Goal: Task Accomplishment & Management: Use online tool/utility

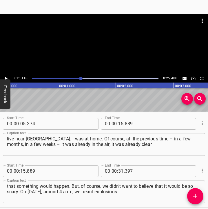
drag, startPoint x: 0, startPoint y: 0, endPoint x: 6, endPoint y: 77, distance: 77.7
click at [6, 77] on icon "Play/Pause" at bounding box center [6, 78] width 2 height 3
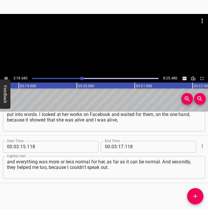
scroll to position [0, 11531]
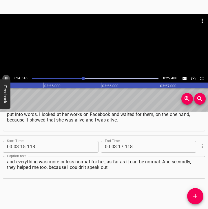
click at [5, 77] on icon "Play/Pause" at bounding box center [6, 78] width 3 height 3
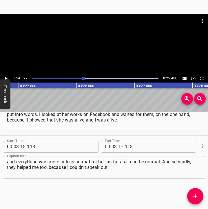
click at [119, 146] on input "number" at bounding box center [121, 147] width 6 height 12
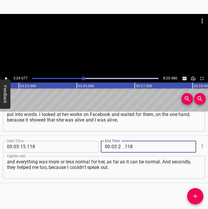
type input "24"
type input "677"
click at [196, 198] on icon "Add Cue" at bounding box center [195, 195] width 7 height 7
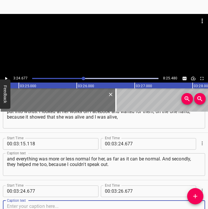
scroll to position [828, 0]
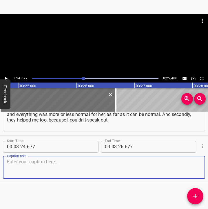
drag, startPoint x: 191, startPoint y: 169, endPoint x: 204, endPoint y: 168, distance: 12.5
click at [196, 169] on textarea at bounding box center [104, 167] width 194 height 17
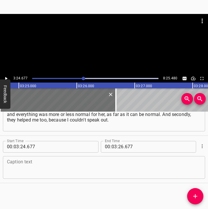
click at [21, 166] on textarea at bounding box center [104, 167] width 194 height 17
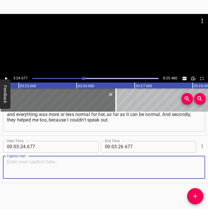
paste textarea "I don't draw, I'm not an artist, and I just couldn't find the words for it, and…"
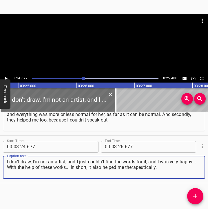
drag, startPoint x: 159, startPoint y: 167, endPoint x: 1, endPoint y: 160, distance: 157.7
click at [1, 160] on div "Start Time 00 : 03 : 24 . 677 Start Time End Time 00 : 03 : 26 . 677 End Time C…" at bounding box center [104, 159] width 208 height 47
paste textarea
type textarea "I don't draw, I'm not an artist, and I just couldn't find the words for it, and…"
click at [6, 78] on icon "Play/Pause" at bounding box center [6, 78] width 2 height 3
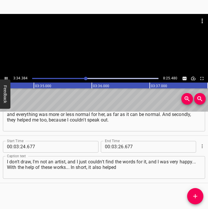
click at [6, 77] on icon "Play/Pause" at bounding box center [5, 78] width 5 height 5
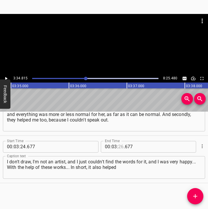
click at [118, 145] on input "number" at bounding box center [121, 147] width 6 height 12
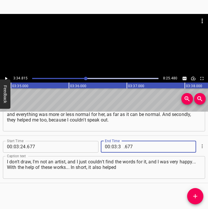
type input "34"
type input "815"
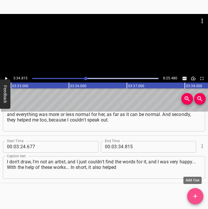
click at [198, 194] on icon "Add Cue" at bounding box center [195, 195] width 7 height 7
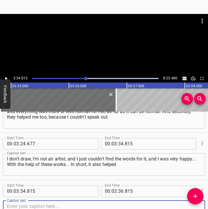
scroll to position [876, 0]
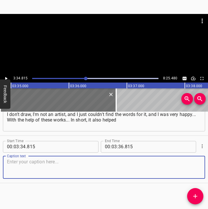
drag, startPoint x: 190, startPoint y: 168, endPoint x: 202, endPoint y: 167, distance: 12.0
click at [192, 168] on textarea at bounding box center [104, 167] width 194 height 17
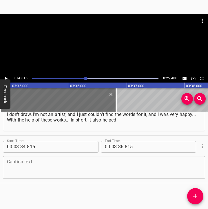
click at [60, 165] on textarea at bounding box center [104, 167] width 194 height 17
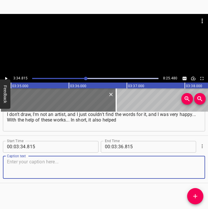
paste textarea "me therapeutically. And the second artist... It's just that we don't do solo ex…"
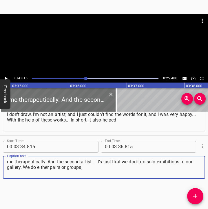
type textarea "me therapeutically. And the second artist... It's just that we don't do solo ex…"
click at [5, 78] on icon "Play/Pause" at bounding box center [6, 78] width 2 height 3
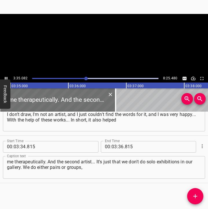
scroll to position [0, 12483]
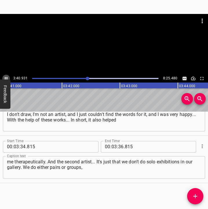
click at [6, 77] on icon "Play/Pause" at bounding box center [5, 78] width 5 height 5
click at [119, 147] on input "number" at bounding box center [121, 147] width 6 height 12
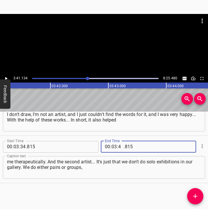
type input "41"
type input "134"
click at [194, 193] on icon "Add Cue" at bounding box center [195, 195] width 7 height 7
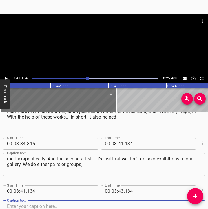
scroll to position [923, 0]
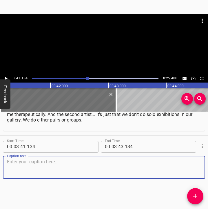
drag, startPoint x: 189, startPoint y: 169, endPoint x: 205, endPoint y: 166, distance: 16.7
click at [201, 167] on div "Start Time 00 : 03 : 41 . 134 Start Time End Time 00 : 03 : 43 . 134 End Time C…" at bounding box center [104, 159] width 208 height 47
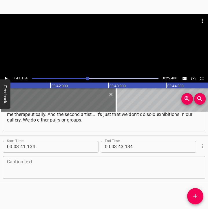
click at [33, 167] on textarea at bounding box center [104, 167] width 194 height 17
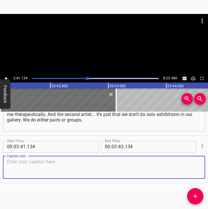
paste textarea "so that it is a dialogue, so that it is communication. And the second artist – …"
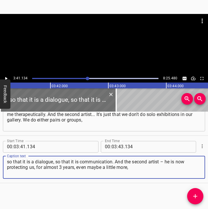
type textarea "so that it is a dialogue, so that it is communication. And the second artist – …"
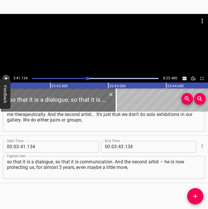
click at [6, 76] on icon "Play/Pause" at bounding box center [5, 78] width 5 height 5
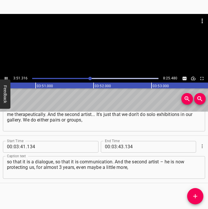
click at [6, 77] on icon "Play/Pause" at bounding box center [5, 78] width 5 height 5
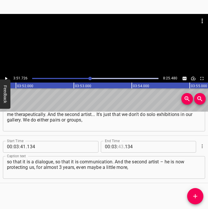
click at [120, 145] on input "number" at bounding box center [121, 147] width 6 height 12
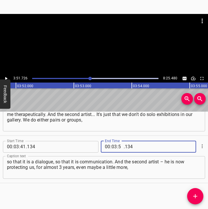
type input "51"
type input "726"
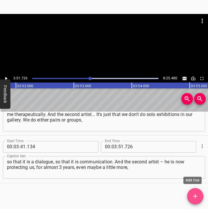
click at [194, 195] on icon "Add Cue" at bounding box center [195, 195] width 7 height 7
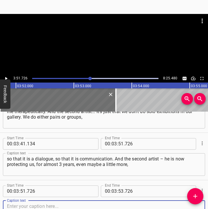
scroll to position [970, 0]
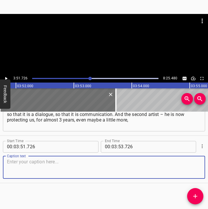
drag, startPoint x: 194, startPoint y: 167, endPoint x: 208, endPoint y: 165, distance: 14.4
click at [198, 165] on div "Caption text" at bounding box center [104, 167] width 203 height 23
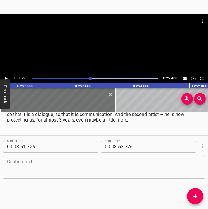
click at [15, 161] on textarea at bounding box center [104, 167] width 194 height 17
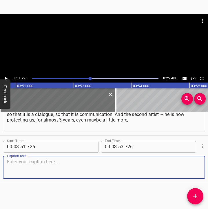
paste textarea "because he went to protect us from the first days. And before that... He said t…"
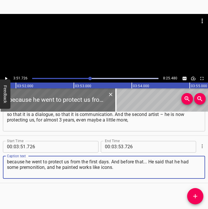
type textarea "because he went to protect us from the first days. And before that... He said t…"
click at [6, 79] on icon "Play/Pause" at bounding box center [6, 78] width 2 height 3
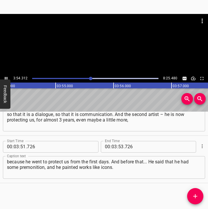
scroll to position [0, 13599]
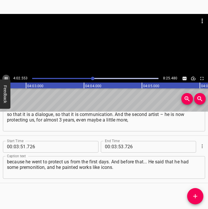
click at [6, 76] on icon "Play/Pause" at bounding box center [5, 78] width 5 height 5
click at [112, 146] on input "number" at bounding box center [115, 147] width 6 height 12
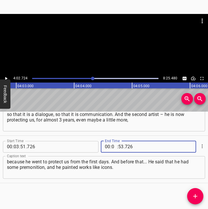
type input "04"
type input "02"
type input "724"
click at [192, 196] on icon "Add Cue" at bounding box center [195, 195] width 7 height 7
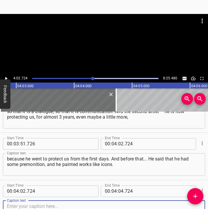
scroll to position [1018, 0]
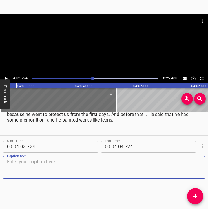
click at [187, 160] on textarea at bounding box center [104, 167] width 194 height 17
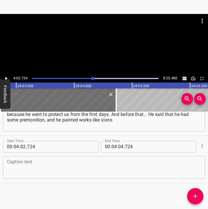
click at [18, 169] on textarea at bounding box center [104, 167] width 194 height 17
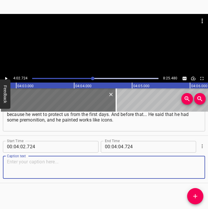
paste textarea "Although he did not paint icons in the classical sense, they were iconographic.…"
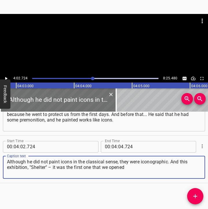
type textarea "Although he did not paint icons in the classical sense, they were iconographic.…"
click at [6, 76] on icon "Play/Pause" at bounding box center [5, 78] width 5 height 5
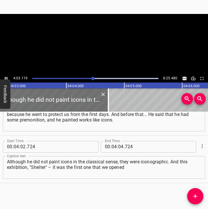
scroll to position [0, 14110]
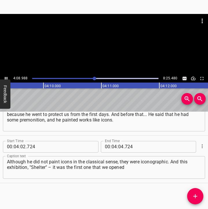
click at [6, 76] on icon "Play/Pause" at bounding box center [5, 78] width 5 height 5
click at [7, 77] on icon "Play/Pause" at bounding box center [5, 78] width 5 height 5
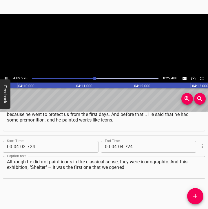
scroll to position [0, 14508]
click at [7, 77] on icon "Play/Pause" at bounding box center [5, 78] width 5 height 5
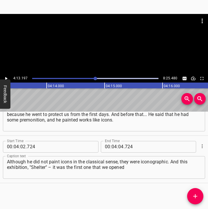
click at [7, 77] on icon "Play/Pause" at bounding box center [5, 78] width 5 height 5
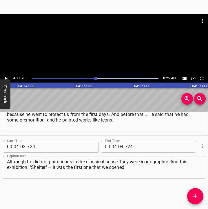
click at [7, 77] on icon "Play/Pause" at bounding box center [5, 78] width 5 height 5
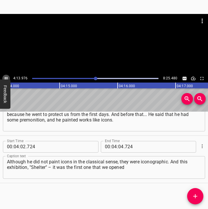
click at [7, 77] on icon "Play/Pause" at bounding box center [5, 78] width 5 height 5
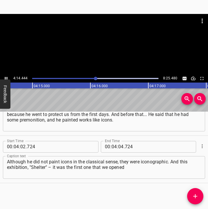
click at [7, 77] on icon "Play/Pause" at bounding box center [5, 78] width 5 height 5
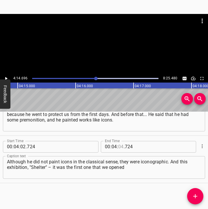
click at [120, 142] on input "number" at bounding box center [121, 147] width 6 height 12
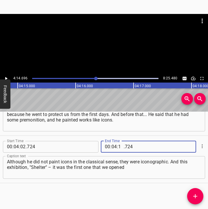
type input "14"
type input "696"
click at [196, 197] on icon "Add Cue" at bounding box center [196, 196] width 4 height 4
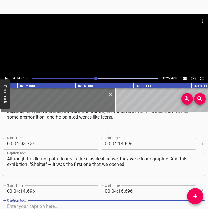
scroll to position [1065, 0]
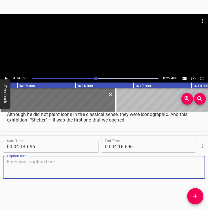
drag, startPoint x: 185, startPoint y: 167, endPoint x: 193, endPoint y: 168, distance: 7.9
click at [189, 168] on textarea at bounding box center [104, 167] width 194 height 17
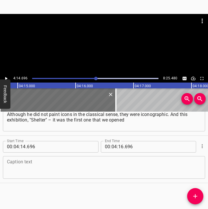
click at [25, 166] on textarea at bounding box center [104, 167] width 194 height 17
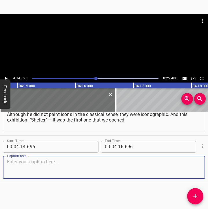
paste textarea "with after we [resumed work]. It was [DATE]. This is due to artists, my profess…"
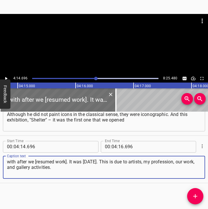
type textarea "with after we [resumed work]. It was [DATE]. This is due to artists, my profess…"
click at [5, 78] on icon "Play/Pause" at bounding box center [5, 78] width 5 height 5
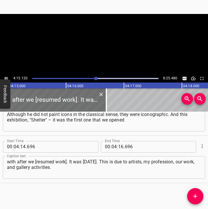
scroll to position [0, 14806]
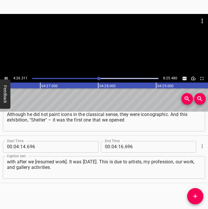
click at [7, 78] on icon "Play/Pause" at bounding box center [6, 78] width 3 height 3
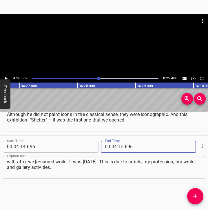
click at [120, 146] on input "number" at bounding box center [121, 147] width 6 height 12
type input "26"
type input "662"
click at [197, 196] on icon "Add Cue" at bounding box center [196, 196] width 4 height 4
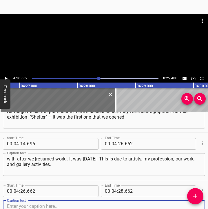
scroll to position [1112, 0]
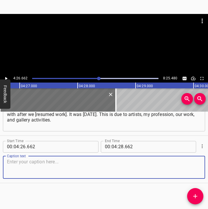
drag, startPoint x: 194, startPoint y: 173, endPoint x: 208, endPoint y: 170, distance: 14.0
click at [208, 170] on div "Start Time 00 : 00 : 05 . 374 Start Time End Time 00 : 00 : 15 . 889 End Time C…" at bounding box center [104, 160] width 208 height 98
click at [29, 168] on textarea at bounding box center [104, 167] width 194 height 17
paste textarea "Because I know that many artists couldn't work, they just... First of all, some…"
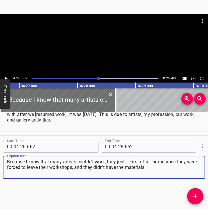
drag, startPoint x: 157, startPoint y: 169, endPoint x: 7, endPoint y: 162, distance: 150.5
click at [7, 162] on div "Because I know that many artists couldn't work, they just... First of all, some…" at bounding box center [104, 167] width 203 height 23
paste textarea
type textarea "Because I know that many artists couldn't work, they just... First of all, some…"
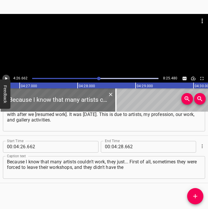
click at [7, 76] on icon "Play/Pause" at bounding box center [5, 78] width 5 height 5
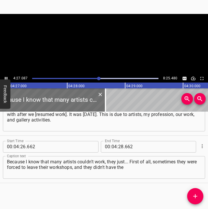
scroll to position [0, 15501]
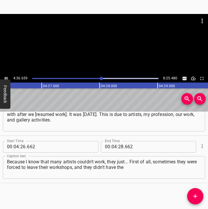
click at [6, 77] on icon "Play/Pause" at bounding box center [5, 78] width 5 height 5
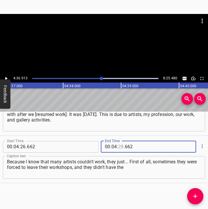
click at [121, 145] on input "number" at bounding box center [121, 147] width 6 height 12
type input "36"
type input "913"
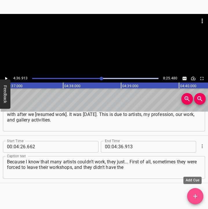
click at [199, 196] on span "Add Cue" at bounding box center [195, 195] width 16 height 7
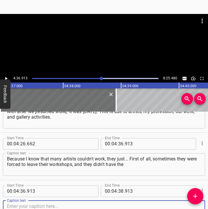
scroll to position [1160, 0]
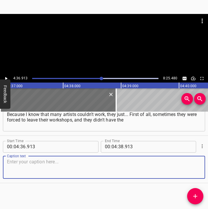
drag, startPoint x: 190, startPoint y: 168, endPoint x: 204, endPoint y: 166, distance: 14.1
click at [193, 168] on textarea at bounding box center [104, 167] width 194 height 17
click at [34, 163] on textarea at bounding box center [104, 167] width 194 height 17
paste textarea "materials to work, and sometimes they just didn't have the strength. It was imp…"
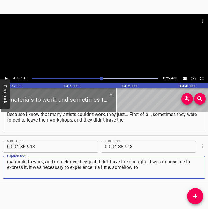
type textarea "materials to work, and sometimes they just didn't have the strength. It was imp…"
click at [6, 76] on icon "Play/Pause" at bounding box center [5, 78] width 5 height 5
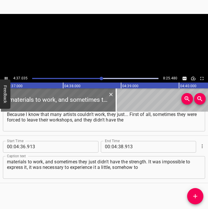
scroll to position [0, 16078]
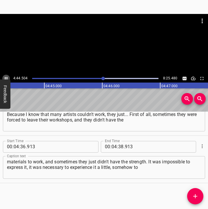
click at [5, 77] on icon "Play/Pause" at bounding box center [5, 78] width 5 height 5
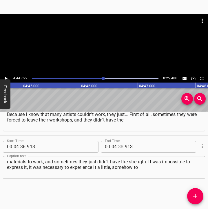
click at [119, 145] on input "number" at bounding box center [121, 147] width 6 height 12
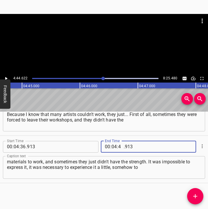
type input "44"
type input "622"
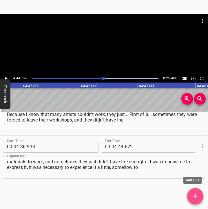
click at [198, 194] on icon "Add Cue" at bounding box center [195, 195] width 7 height 7
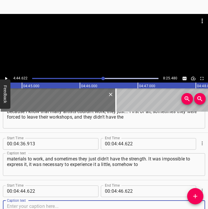
scroll to position [1207, 0]
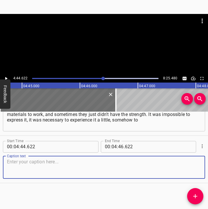
drag, startPoint x: 194, startPoint y: 168, endPoint x: 203, endPoint y: 165, distance: 9.9
click at [194, 168] on textarea at bounding box center [104, 167] width 194 height 17
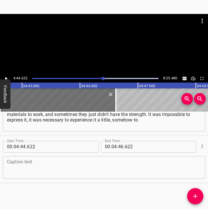
click at [23, 167] on textarea at bounding box center [104, 167] width 194 height 17
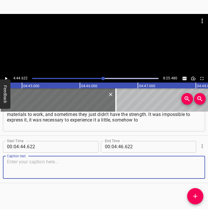
paste textarea "contain it in yourself. But when someone started working, they were very powerf…"
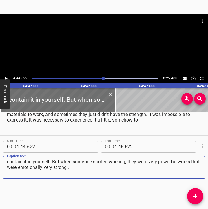
type textarea "contain it in yourself. But when someone started working, they were very powerf…"
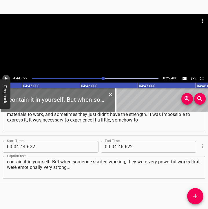
click at [8, 77] on icon "Play/Pause" at bounding box center [5, 78] width 5 height 5
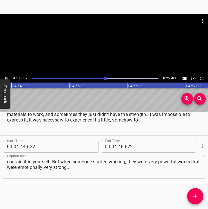
click at [5, 77] on icon "Play/Pause" at bounding box center [6, 78] width 3 height 3
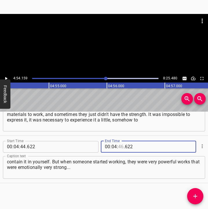
click at [119, 145] on input "number" at bounding box center [121, 147] width 6 height 12
type input "54"
type input "159"
click at [195, 195] on icon "Add Cue" at bounding box center [195, 195] width 7 height 7
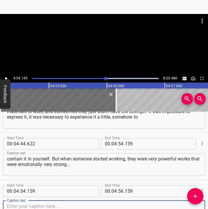
scroll to position [1254, 0]
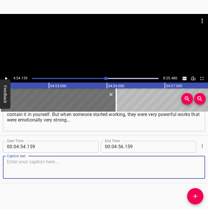
click at [188, 162] on textarea at bounding box center [104, 167] width 194 height 17
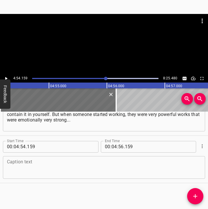
click at [28, 165] on textarea at bounding box center [104, 167] width 194 height 17
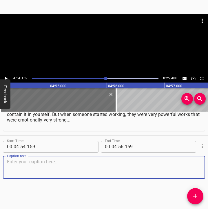
paste textarea "First of all, I know that [PERSON_NAME] did such a series... She made it just b…"
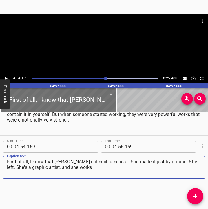
type textarea "First of all, I know that [PERSON_NAME] did such a series... She made it just b…"
click at [5, 77] on icon "Play/Pause" at bounding box center [5, 78] width 5 height 5
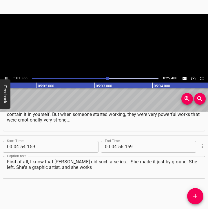
scroll to position [0, 17505]
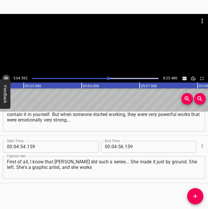
click at [6, 76] on icon "Play/Pause" at bounding box center [5, 78] width 5 height 5
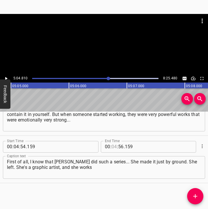
click at [114, 145] on input "number" at bounding box center [115, 147] width 6 height 12
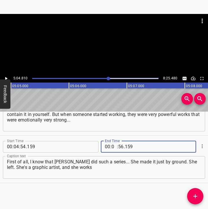
type input "05"
type input "08"
type input "810"
click at [119, 147] on input "number" at bounding box center [121, 147] width 6 height 12
type input "04"
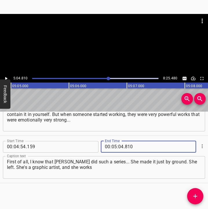
type input "810"
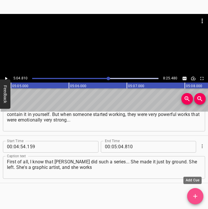
click at [195, 194] on icon "Add Cue" at bounding box center [196, 196] width 4 height 4
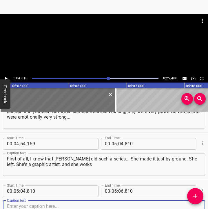
scroll to position [1301, 0]
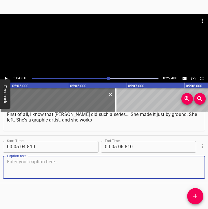
drag, startPoint x: 193, startPoint y: 170, endPoint x: 206, endPoint y: 169, distance: 12.8
click at [201, 169] on div "Start Time 00 : 05 : 04 . 810 Start Time End Time 00 : 05 : 06 . 810 End Time C…" at bounding box center [104, 159] width 208 height 47
click at [50, 166] on textarea at bounding box center [104, 167] width 194 height 17
paste textarea "professionally with paint, but she went to a place where there was no professio…"
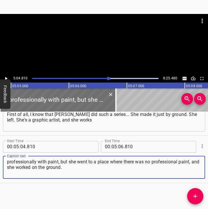
type textarea "professionally with paint, but she went to a place where there was no professio…"
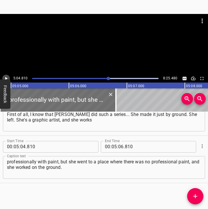
click at [6, 77] on icon "Play/Pause" at bounding box center [5, 78] width 5 height 5
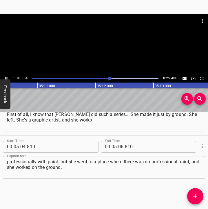
click at [5, 75] on button "Play/Pause" at bounding box center [6, 79] width 8 height 8
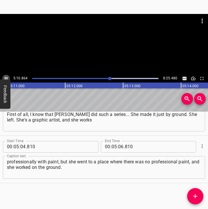
click at [5, 75] on button "Play/Pause" at bounding box center [6, 79] width 8 height 8
click at [120, 147] on input "number" at bounding box center [121, 147] width 6 height 12
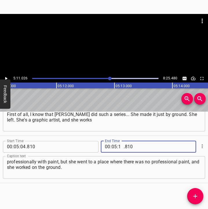
type input "11"
type input "026"
click at [198, 198] on icon "Add Cue" at bounding box center [195, 195] width 7 height 7
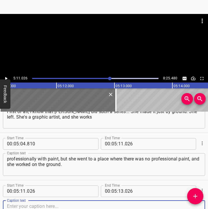
scroll to position [1349, 0]
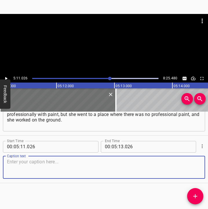
drag, startPoint x: 193, startPoint y: 169, endPoint x: 206, endPoint y: 167, distance: 13.2
click at [195, 168] on textarea at bounding box center [104, 167] width 194 height 17
click at [32, 165] on textarea at bounding box center [104, 167] width 194 height 17
paste textarea "And these are her works – "Window of hope", she had such a series. And I was re…"
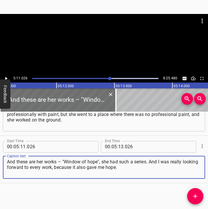
type textarea "And these are her works – "Window of hope", she had such a series. And I was re…"
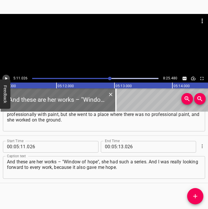
click at [6, 77] on icon "Play/Pause" at bounding box center [6, 78] width 2 height 3
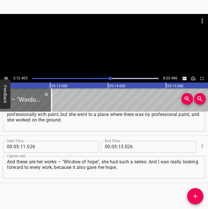
scroll to position [0, 18131]
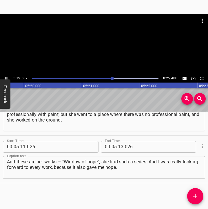
click at [6, 76] on icon "Play/Pause" at bounding box center [5, 78] width 5 height 5
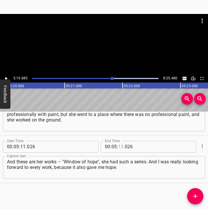
click at [118, 145] on input "number" at bounding box center [121, 147] width 6 height 12
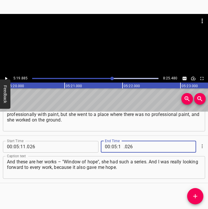
type input "19"
type input "885"
click at [193, 197] on icon "Add Cue" at bounding box center [195, 195] width 7 height 7
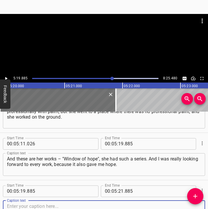
scroll to position [1396, 0]
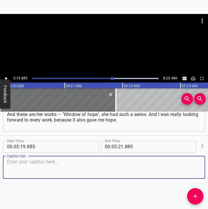
click at [194, 175] on textarea at bounding box center [104, 167] width 194 height 17
click at [60, 161] on textarea at bounding box center [104, 167] width 194 height 17
paste textarea "Through these works, she spoke about what is happening to [GEOGRAPHIC_DATA] and…"
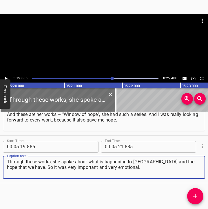
type textarea "Through these works, she spoke about what is happening to [GEOGRAPHIC_DATA] and…"
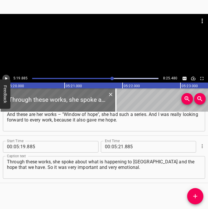
click at [3, 77] on icon "Play/Pause" at bounding box center [5, 78] width 5 height 5
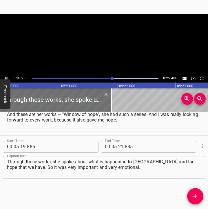
scroll to position [0, 18585]
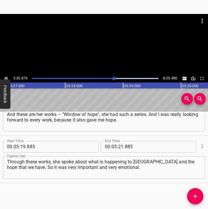
click at [6, 77] on icon "Play/Pause" at bounding box center [5, 78] width 5 height 5
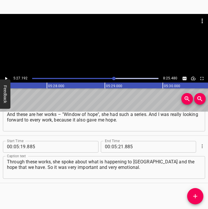
click at [6, 77] on icon "Play/Pause" at bounding box center [5, 78] width 5 height 5
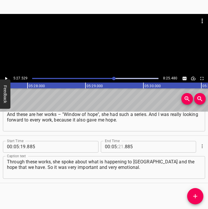
click at [118, 145] on input "number" at bounding box center [121, 147] width 6 height 12
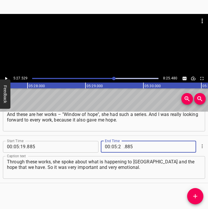
type input "27"
type input "529"
click at [197, 194] on icon "Add Cue" at bounding box center [195, 195] width 7 height 7
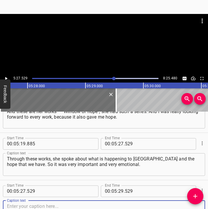
scroll to position [1443, 0]
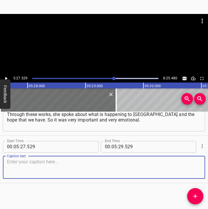
drag, startPoint x: 188, startPoint y: 167, endPoint x: 206, endPoint y: 165, distance: 18.7
click at [193, 166] on textarea at bounding box center [104, 167] width 194 height 17
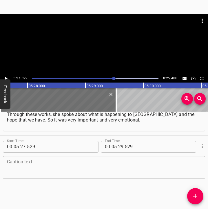
click at [50, 167] on textarea at bounding box center [104, 167] width 194 height 17
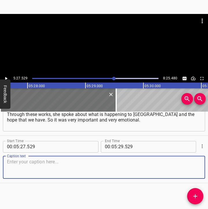
paste textarea "[PERSON_NAME] also made powerful works – such posters, black and white. He has …"
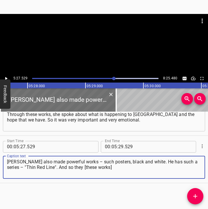
type textarea "[PERSON_NAME] also made powerful works – such posters, black and white. He has …"
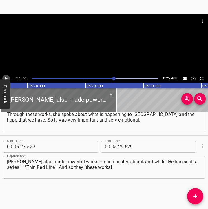
click at [5, 77] on icon "Play/Pause" at bounding box center [6, 78] width 2 height 3
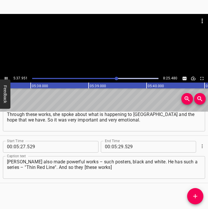
click at [7, 77] on icon "Play/Pause" at bounding box center [6, 78] width 3 height 3
click at [7, 77] on icon "Play/Pause" at bounding box center [5, 78] width 5 height 5
click at [7, 77] on icon "Play/Pause" at bounding box center [6, 78] width 3 height 3
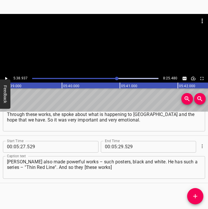
scroll to position [0, 19671]
click at [120, 143] on input "number" at bounding box center [121, 147] width 6 height 12
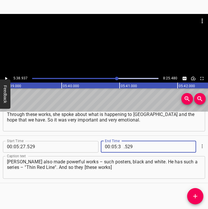
type input "38"
type input "937"
click at [195, 195] on icon "Add Cue" at bounding box center [195, 195] width 7 height 7
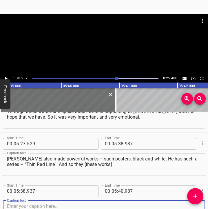
scroll to position [1491, 0]
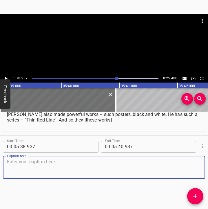
drag, startPoint x: 189, startPoint y: 171, endPoint x: 206, endPoint y: 167, distance: 17.8
click at [193, 170] on textarea at bounding box center [104, 167] width 194 height 17
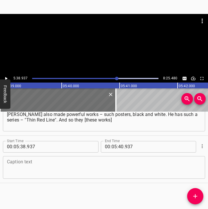
click at [16, 164] on textarea at bounding box center [104, 167] width 194 height 17
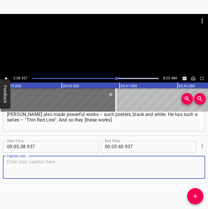
paste textarea "were emotionally very difficult and encouraging. They expressed what could not …"
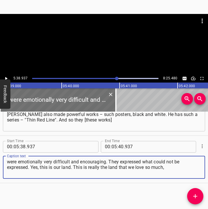
type textarea "were emotionally very difficult and encouraging. They expressed what could not …"
click at [7, 78] on icon "Play/Pause" at bounding box center [5, 78] width 5 height 5
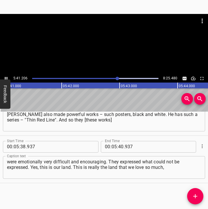
scroll to position [0, 19802]
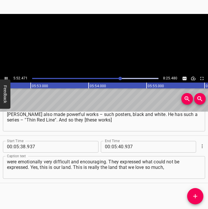
click at [6, 78] on icon "Play/Pause" at bounding box center [6, 78] width 3 height 3
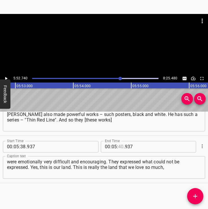
click at [120, 148] on input "number" at bounding box center [121, 147] width 6 height 12
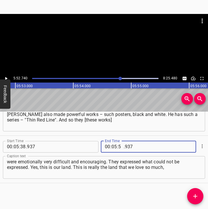
type input "52"
type input "740"
click at [193, 194] on icon "Add Cue" at bounding box center [195, 195] width 7 height 7
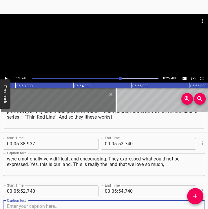
scroll to position [1538, 0]
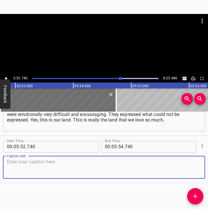
drag, startPoint x: 194, startPoint y: 170, endPoint x: 204, endPoint y: 168, distance: 9.9
click at [204, 168] on div "Start Time 00 : 00 : 05 . 374 Start Time End Time 00 : 00 : 15 . 889 End Time C…" at bounding box center [104, 160] width 208 height 98
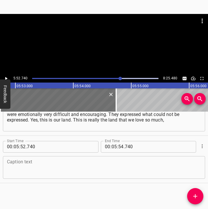
click at [23, 176] on div "Caption text" at bounding box center [104, 167] width 203 height 23
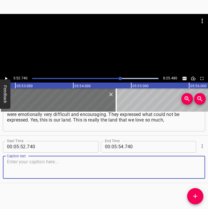
paste textarea "and which, it turns out, is so dear to us. Yes. And [PERSON_NAME] remembered th…"
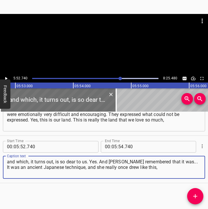
type textarea "and which, it turns out, is so dear to us. Yes. And [PERSON_NAME] remembered th…"
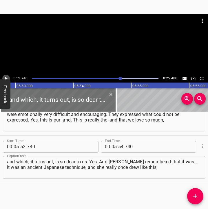
click at [6, 76] on icon "Play/Pause" at bounding box center [5, 78] width 5 height 5
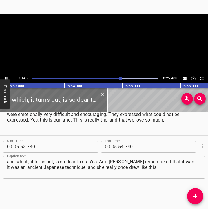
scroll to position [0, 20495]
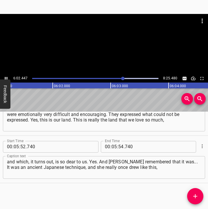
click at [6, 77] on icon "Play/Pause" at bounding box center [6, 78] width 3 height 3
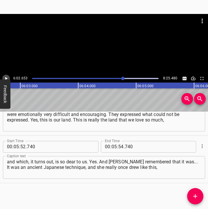
click at [6, 77] on icon "Play/Pause" at bounding box center [6, 78] width 2 height 3
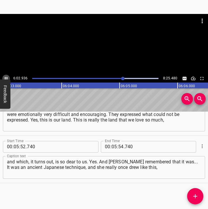
click at [6, 77] on icon "Play/Pause" at bounding box center [6, 78] width 3 height 3
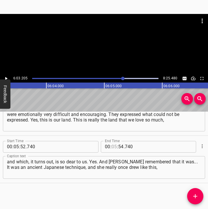
click at [114, 147] on input "number" at bounding box center [115, 147] width 6 height 12
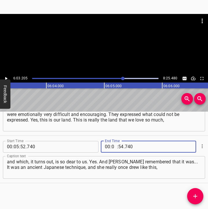
type input "06"
type input "03"
type input "205"
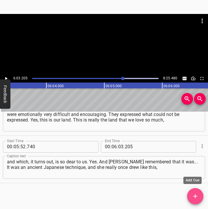
click at [199, 195] on icon "Add Cue" at bounding box center [195, 195] width 7 height 7
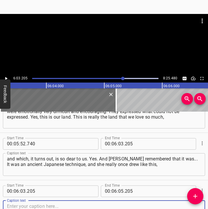
scroll to position [1585, 0]
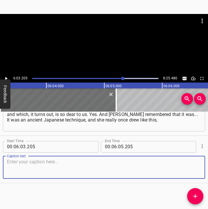
drag, startPoint x: 194, startPoint y: 168, endPoint x: 205, endPoint y: 165, distance: 10.8
click at [196, 167] on textarea at bounding box center [104, 167] width 194 height 17
click at [27, 163] on textarea at bounding box center [104, 167] width 194 height 17
paste textarea "but she was not sure if it would be possible to do it in the current conditions…"
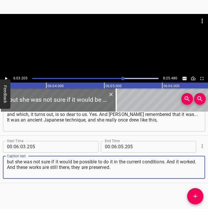
type textarea "but she was not sure if it would be possible to do it in the current conditions…"
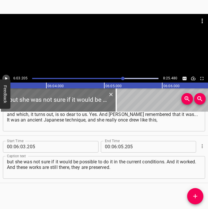
click at [5, 76] on icon "Play/Pause" at bounding box center [5, 78] width 5 height 5
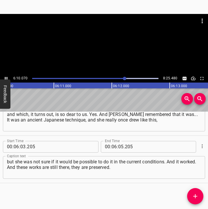
click at [5, 76] on icon "Play/Pause" at bounding box center [5, 78] width 5 height 5
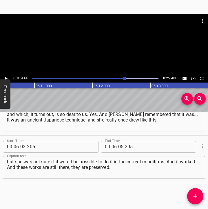
scroll to position [0, 21498]
click at [118, 144] on input "number" at bounding box center [121, 147] width 6 height 12
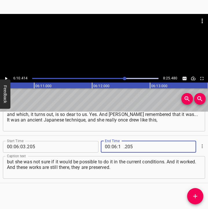
type input "10"
type input "414"
click at [199, 195] on icon "Add Cue" at bounding box center [195, 195] width 7 height 7
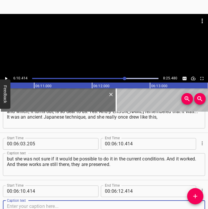
scroll to position [1633, 0]
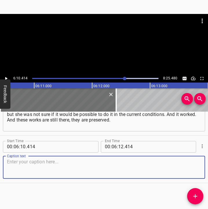
drag, startPoint x: 193, startPoint y: 171, endPoint x: 213, endPoint y: 166, distance: 20.6
click at [208, 166] on html "Caption Editor Batch Transcribe Login Sign Up Privacy Contact 6:10.414 8:25.480…" at bounding box center [104, 104] width 208 height 209
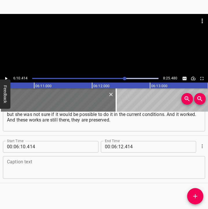
click at [25, 163] on textarea at bounding box center [104, 167] width 194 height 17
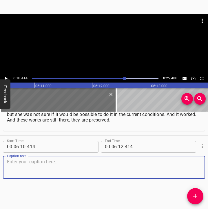
paste textarea "Then she had already printed them in ink when she had the opportunity. But firs…"
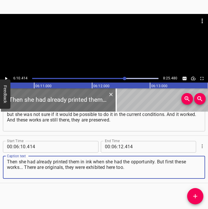
type textarea "Then she had already printed them in ink when she had the opportunity. But firs…"
click at [6, 75] on button "Play/Pause" at bounding box center [6, 79] width 8 height 8
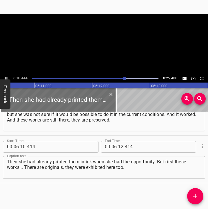
scroll to position [0, 21499]
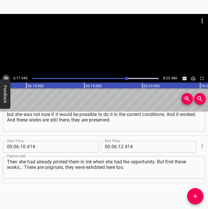
click at [6, 77] on icon "Play/Pause" at bounding box center [6, 78] width 3 height 3
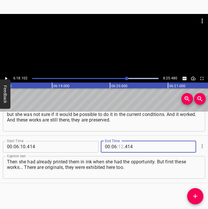
click at [119, 147] on input "number" at bounding box center [121, 147] width 6 height 12
type input "18"
type input "102"
click at [194, 194] on icon "Add Cue" at bounding box center [195, 195] width 7 height 7
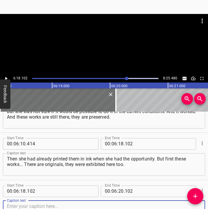
scroll to position [1680, 0]
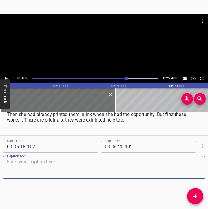
drag, startPoint x: 192, startPoint y: 167, endPoint x: 205, endPoint y: 165, distance: 13.3
click at [200, 166] on div "Caption text" at bounding box center [104, 167] width 203 height 23
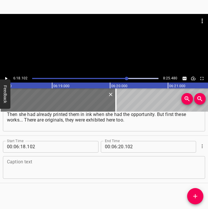
click at [21, 168] on textarea at bounding box center [104, 167] width 194 height 17
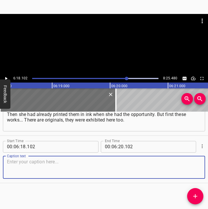
paste textarea "This is a very important series for me, because I also responded very emotional…"
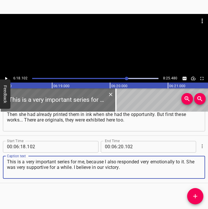
type textarea "This is a very important series for me, because I also responded very emotional…"
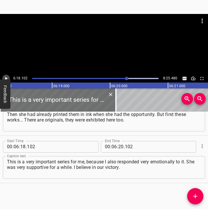
click at [6, 79] on icon "Play/Pause" at bounding box center [6, 78] width 2 height 3
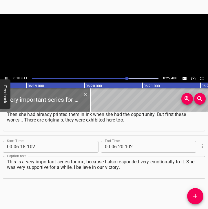
scroll to position [0, 21982]
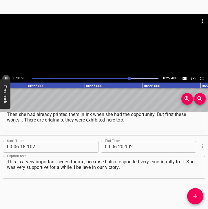
click at [5, 75] on button "Play/Pause" at bounding box center [6, 79] width 8 height 8
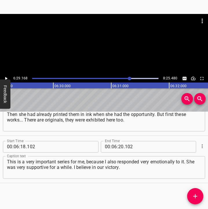
scroll to position [0, 22586]
click at [118, 144] on input "number" at bounding box center [121, 147] width 6 height 12
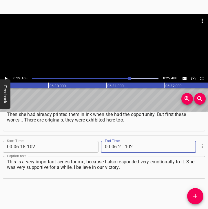
type input "29"
type input "168"
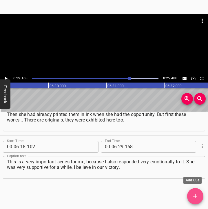
click at [199, 195] on span "Add Cue" at bounding box center [195, 195] width 16 height 7
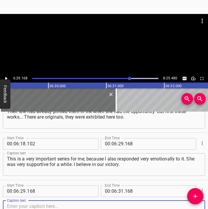
scroll to position [1727, 0]
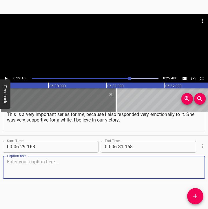
drag, startPoint x: 192, startPoint y: 169, endPoint x: 208, endPoint y: 166, distance: 16.9
click at [192, 169] on textarea at bounding box center [104, 167] width 194 height 17
click at [29, 169] on textarea at bounding box center [104, 167] width 194 height 17
paste textarea "I believe that... And we just have no other choice, so I think so. Sometimes I'…"
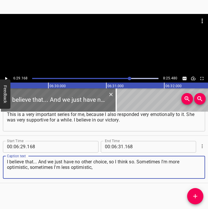
type textarea "I believe that... And we just have no other choice, so I think so. Sometimes I'…"
click at [4, 78] on icon "Play/Pause" at bounding box center [5, 78] width 5 height 5
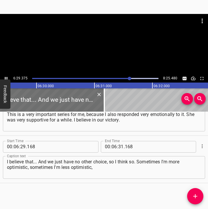
scroll to position [0, 22613]
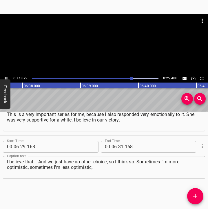
click at [6, 77] on icon "Play/Pause" at bounding box center [5, 78] width 5 height 5
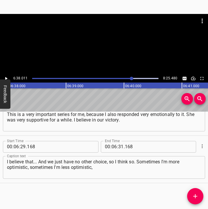
scroll to position [0, 23100]
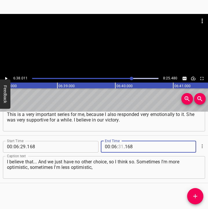
click at [118, 144] on input "number" at bounding box center [121, 147] width 6 height 12
type input "38"
type input "011"
click at [198, 193] on icon "Add Cue" at bounding box center [195, 195] width 7 height 7
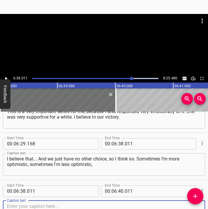
scroll to position [1775, 0]
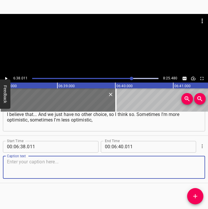
click at [192, 170] on textarea at bounding box center [104, 167] width 194 height 17
click at [33, 171] on textarea at bounding box center [104, 167] width 194 height 17
paste textarea "but I just can't help but believe it. Because it seems to me that it is impossi…"
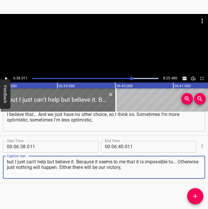
type textarea "but I just can't help but believe it. Because it seems to me that it is impossi…"
click at [8, 76] on icon "Play/Pause" at bounding box center [5, 78] width 5 height 5
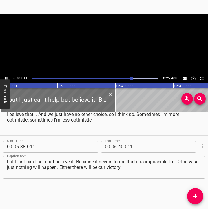
scroll to position [0, 23107]
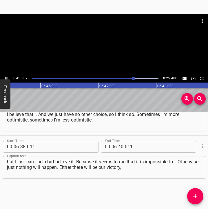
click at [6, 76] on icon "Play/Pause" at bounding box center [5, 78] width 5 height 5
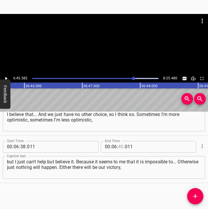
click at [120, 146] on input "number" at bounding box center [121, 147] width 6 height 12
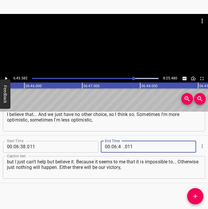
type input "45"
type input "582"
click at [194, 196] on icon "Add Cue" at bounding box center [196, 196] width 4 height 4
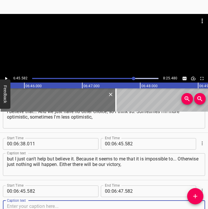
scroll to position [1822, 0]
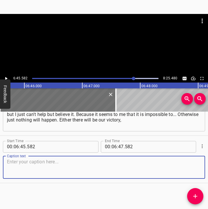
click at [193, 170] on textarea at bounding box center [104, 167] width 194 height 17
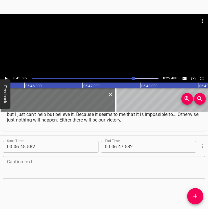
click at [29, 169] on textarea at bounding box center [104, 167] width 194 height 17
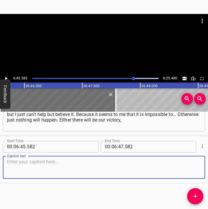
paste textarea "or nothing will happen. And I want to believe. We once even asked... I have a b…"
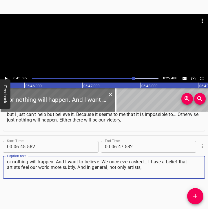
type textarea "or nothing will happen. And I want to believe. We once even asked... I have a b…"
